Goal: Register for event/course

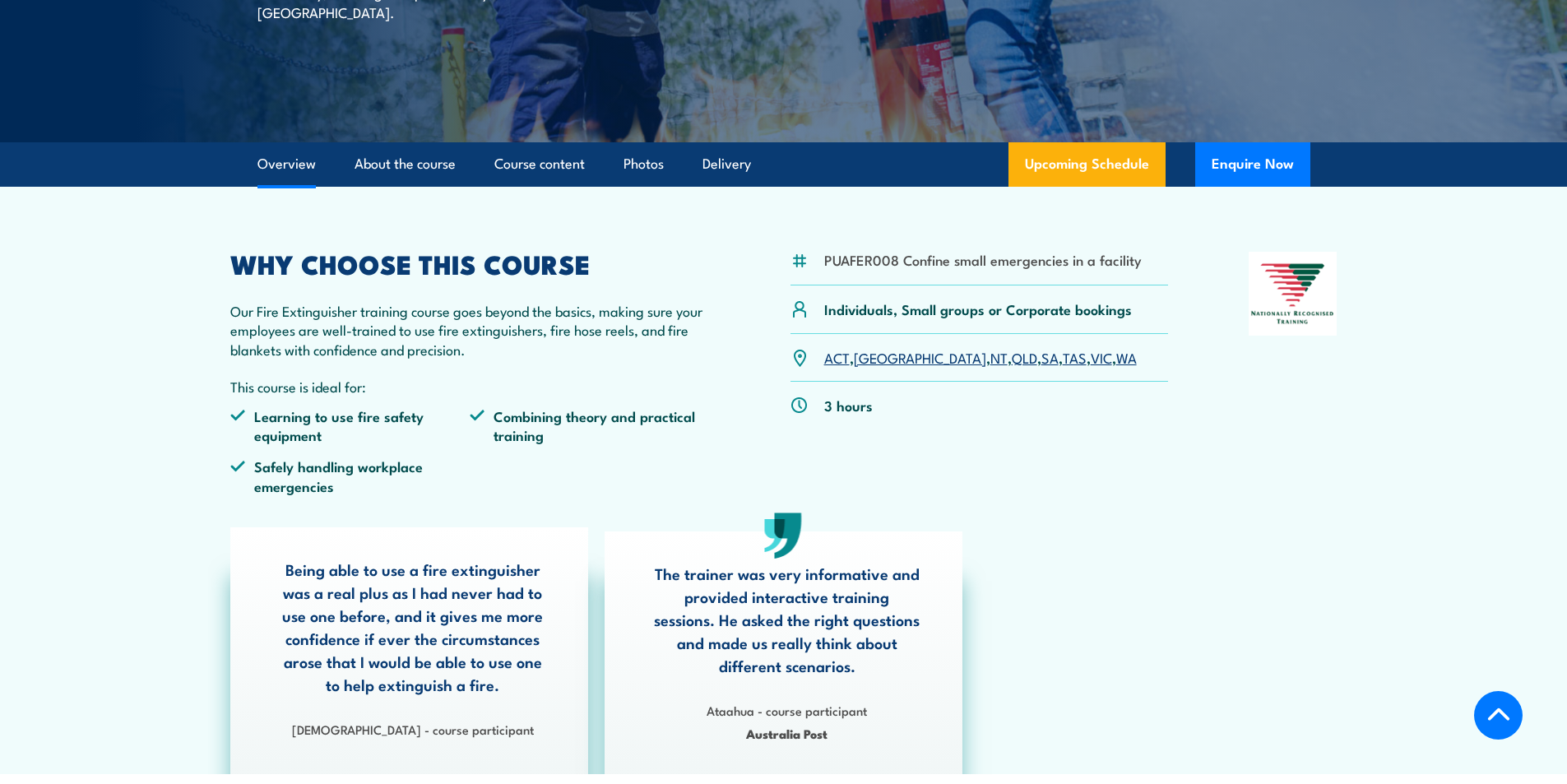
click at [1012, 357] on link "QLD" at bounding box center [1024, 357] width 26 height 20
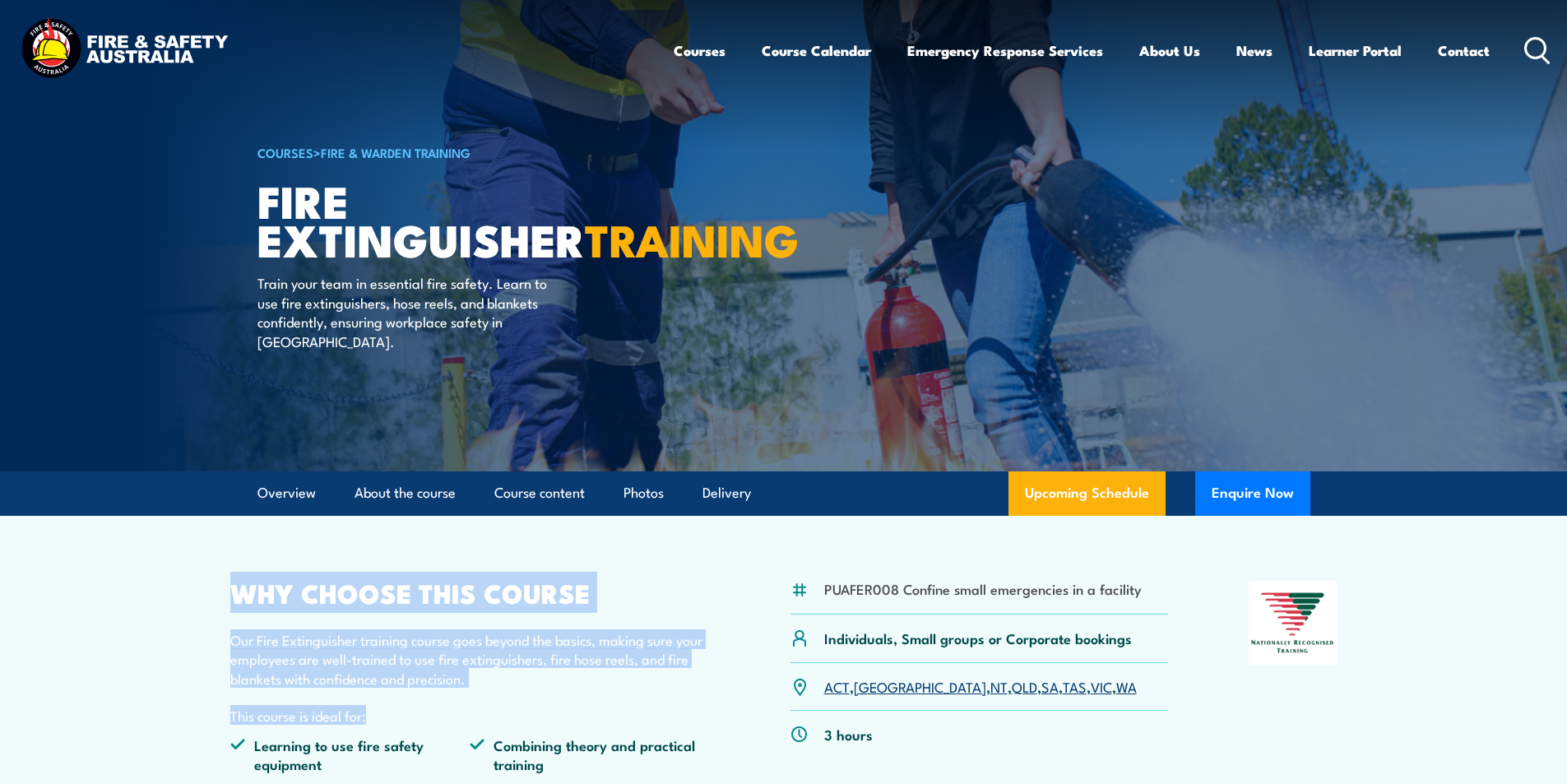
drag, startPoint x: 212, startPoint y: 585, endPoint x: 687, endPoint y: 722, distance: 494.4
click at [463, 691] on div "WHY CHOOSE THIS COURSE Our Fire Extinguisher training course goes beyond the ba…" at bounding box center [470, 708] width 480 height 256
